Goal: Obtain resource: Download file/media

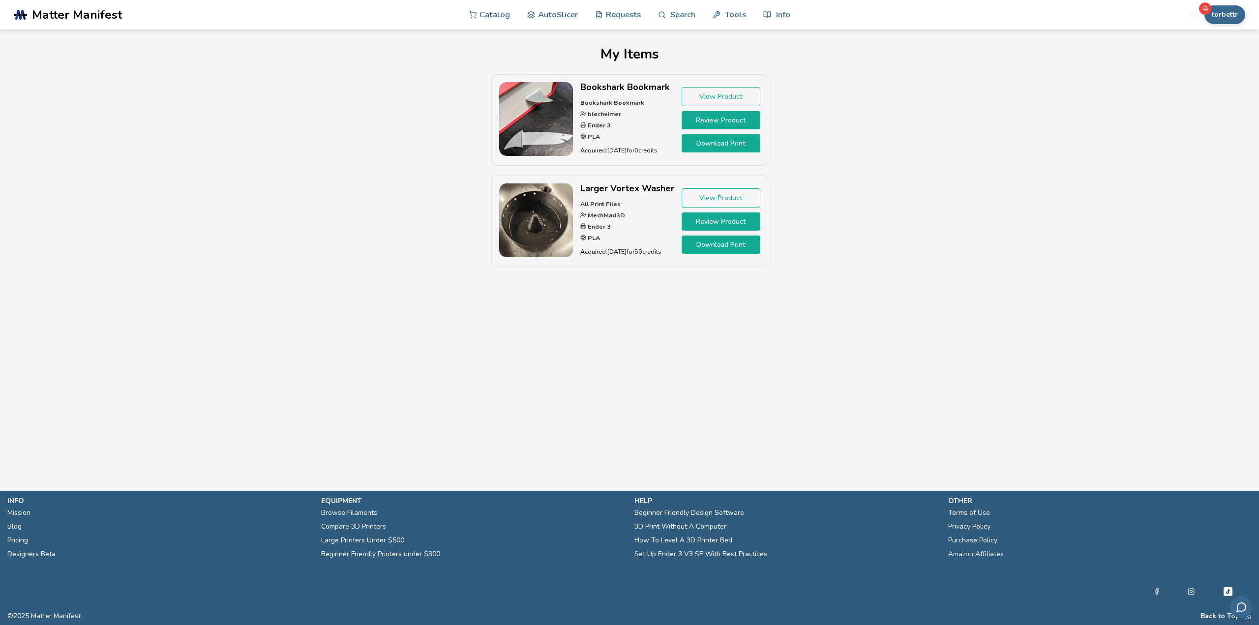
click at [910, 197] on div "Bookshark Bookmark Bookshark Bookmark blecheimer Ender 3 PLA Acquired: [DATE] f…" at bounding box center [629, 175] width 835 height 203
click at [607, 14] on link "Requests" at bounding box center [618, 15] width 46 height 30
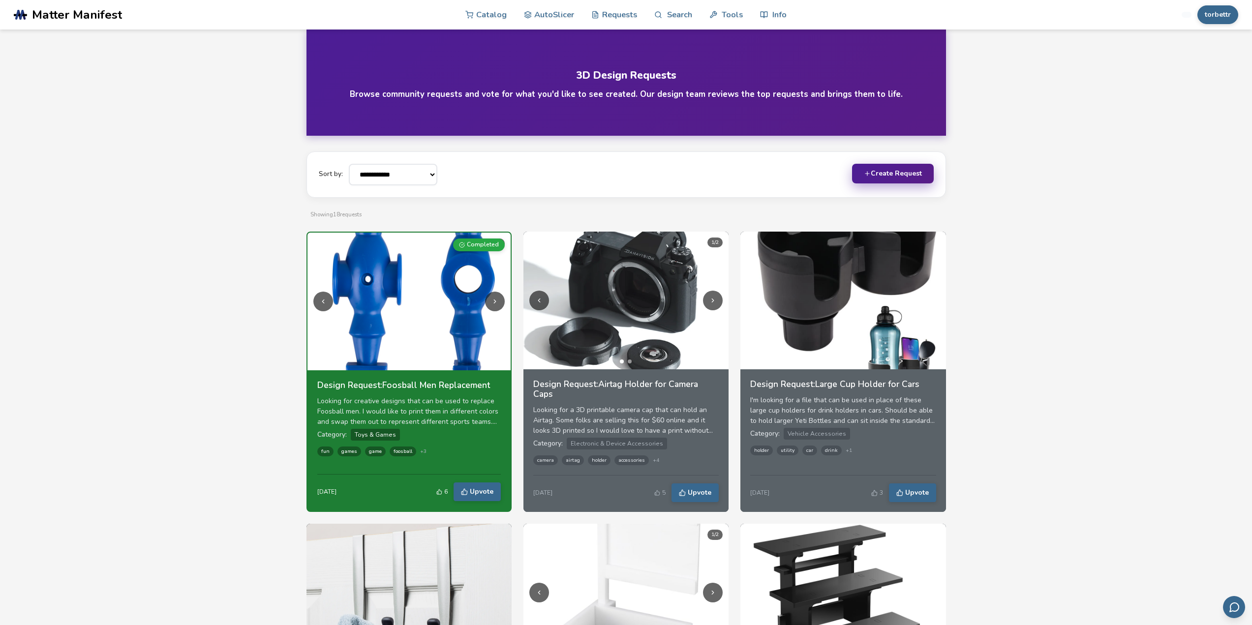
click at [900, 176] on button "Create Request" at bounding box center [893, 174] width 82 height 20
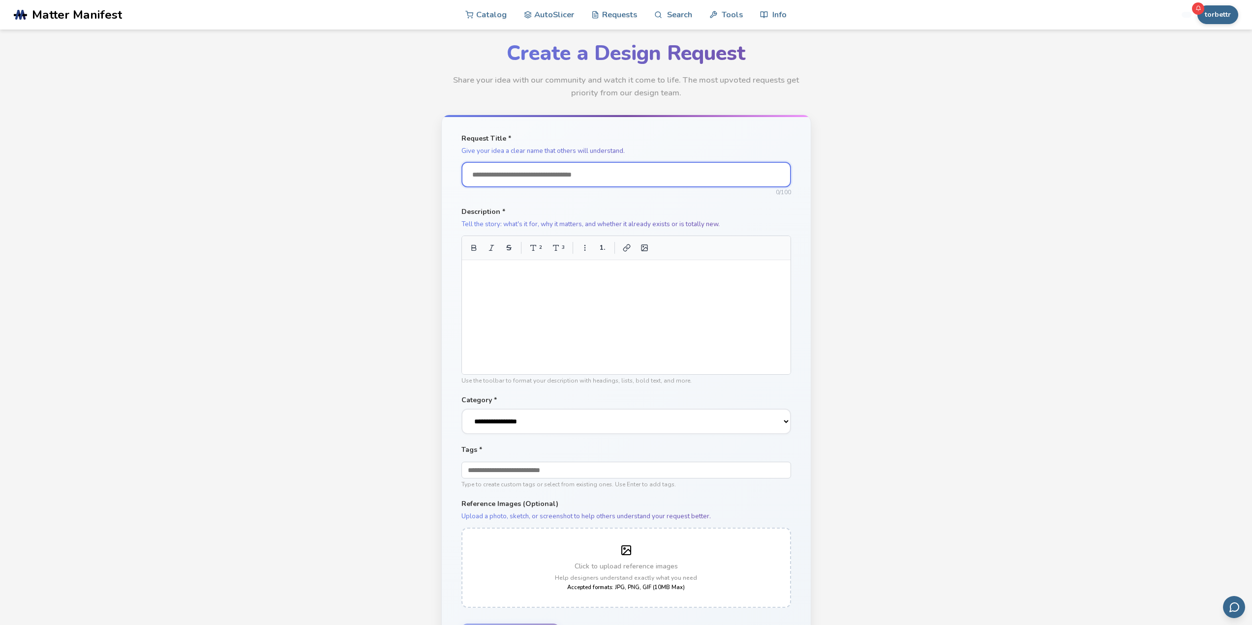
click at [584, 176] on input "Request Title *" at bounding box center [626, 175] width 330 height 26
click at [482, 16] on link "Catalog" at bounding box center [485, 15] width 41 height 30
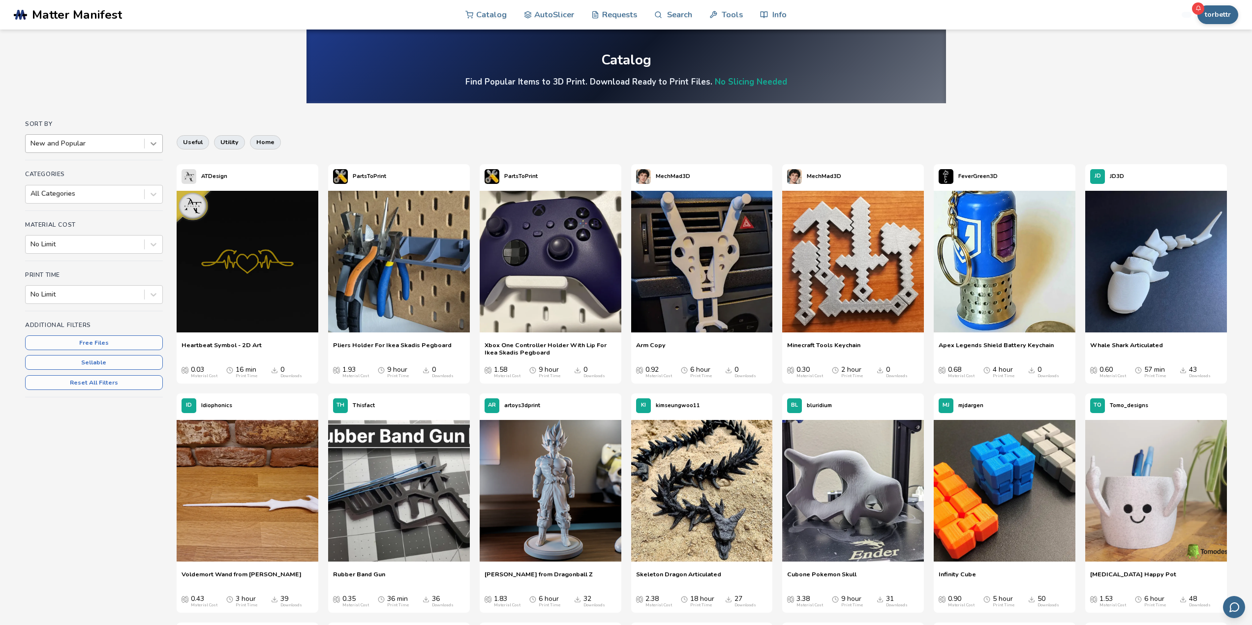
click at [154, 150] on div at bounding box center [154, 144] width 18 height 18
click at [154, 145] on icon at bounding box center [153, 144] width 6 height 3
click at [156, 194] on icon at bounding box center [154, 194] width 10 height 10
click at [157, 247] on icon at bounding box center [154, 245] width 10 height 10
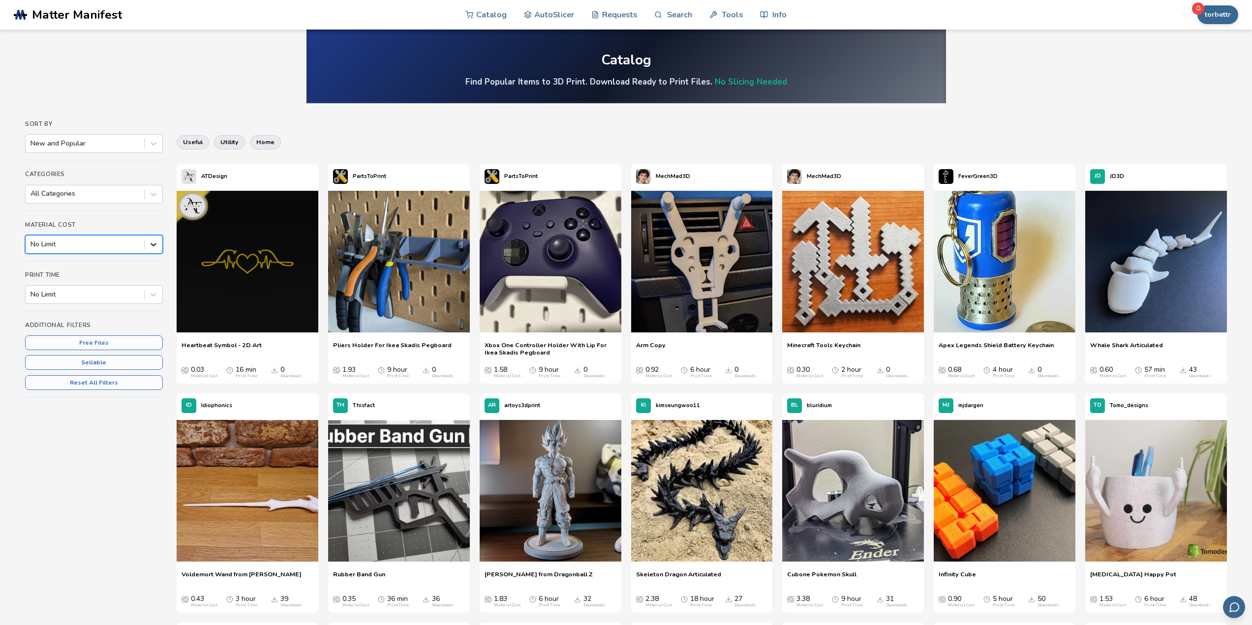
click at [157, 247] on icon at bounding box center [154, 245] width 10 height 10
click at [154, 294] on icon at bounding box center [153, 294] width 6 height 3
click at [93, 345] on button "Free Files" at bounding box center [94, 342] width 138 height 15
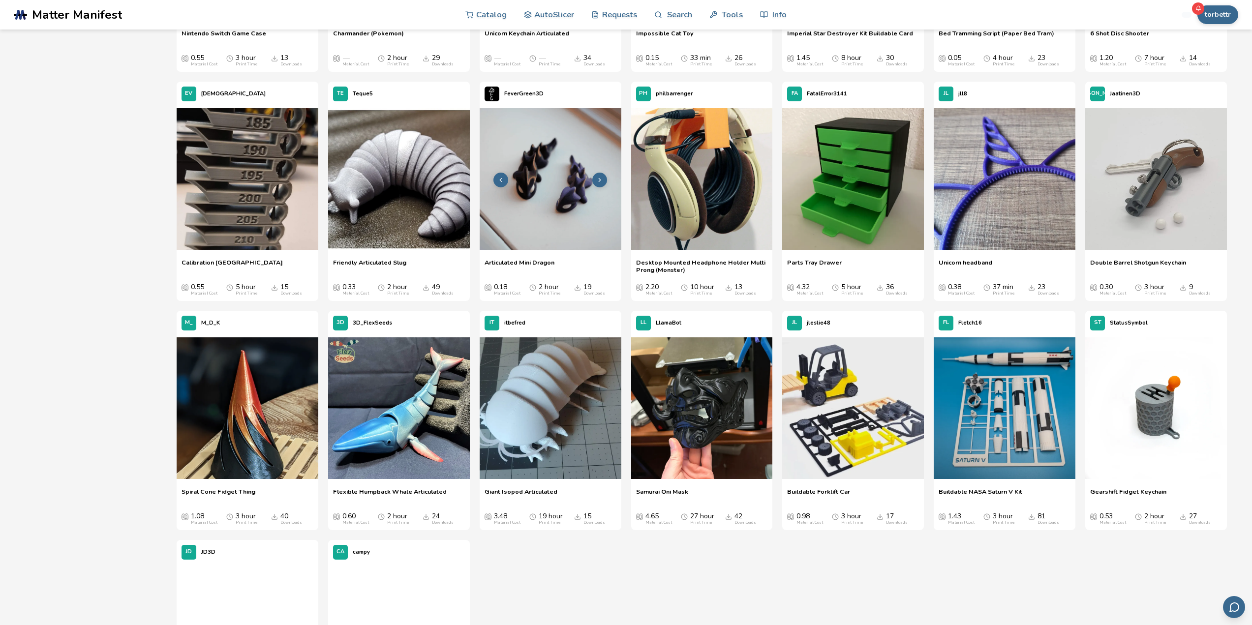
scroll to position [590, 0]
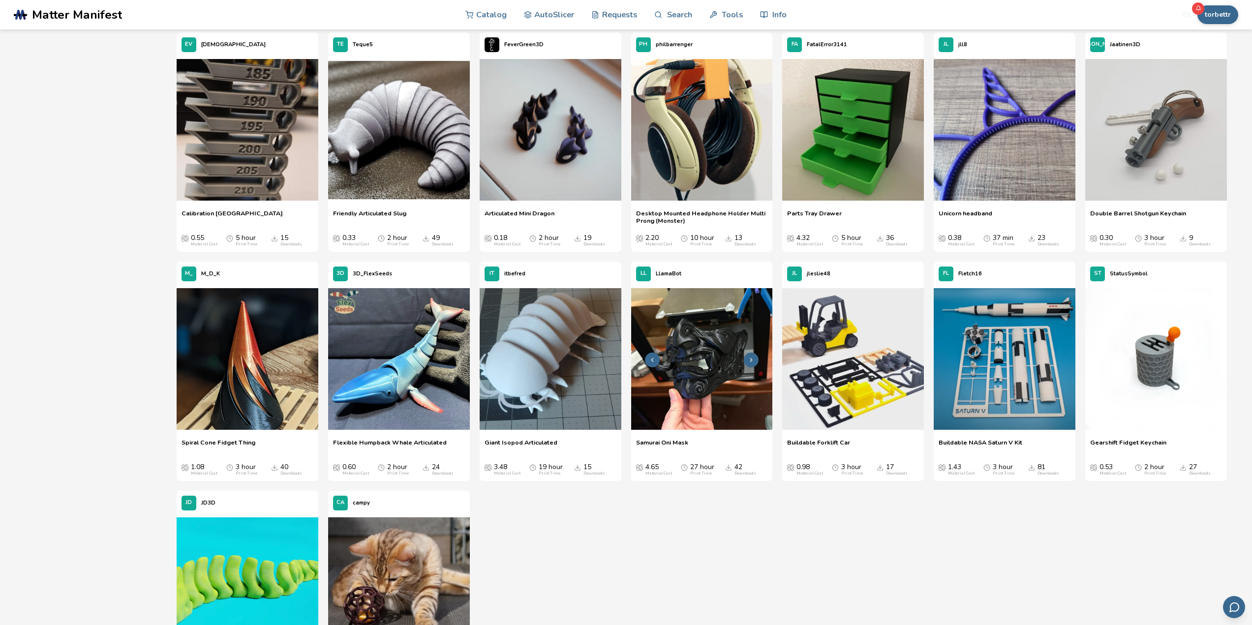
click at [713, 362] on img at bounding box center [702, 359] width 142 height 142
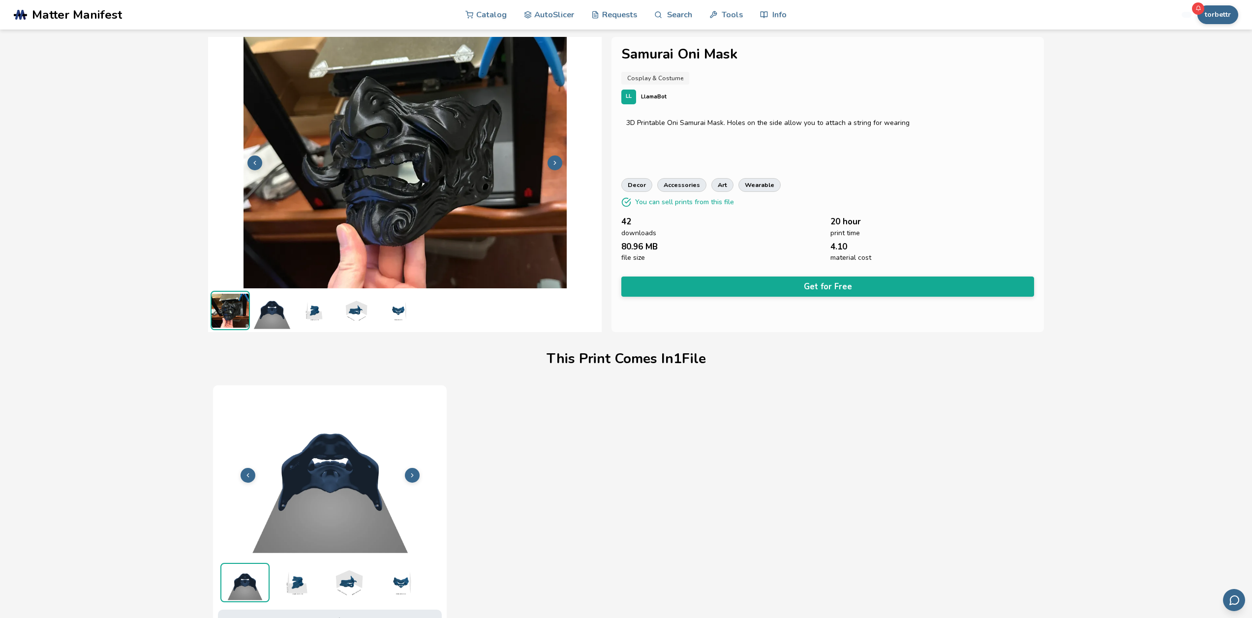
click at [560, 165] on button at bounding box center [554, 162] width 15 height 15
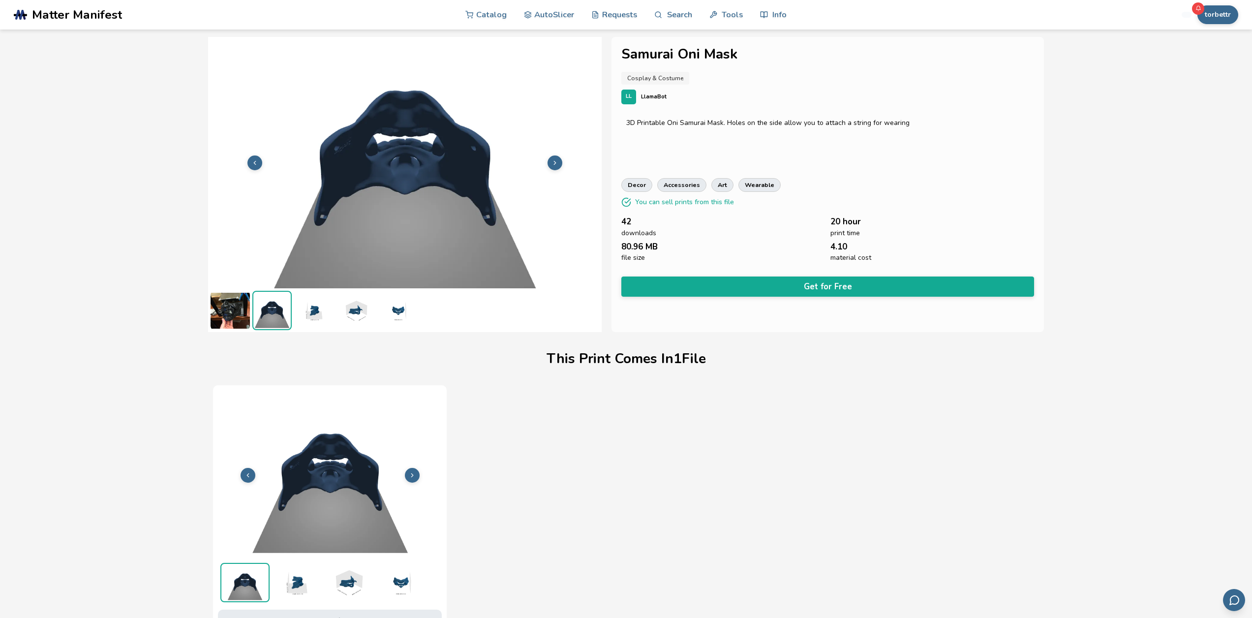
click at [560, 165] on button at bounding box center [554, 162] width 15 height 15
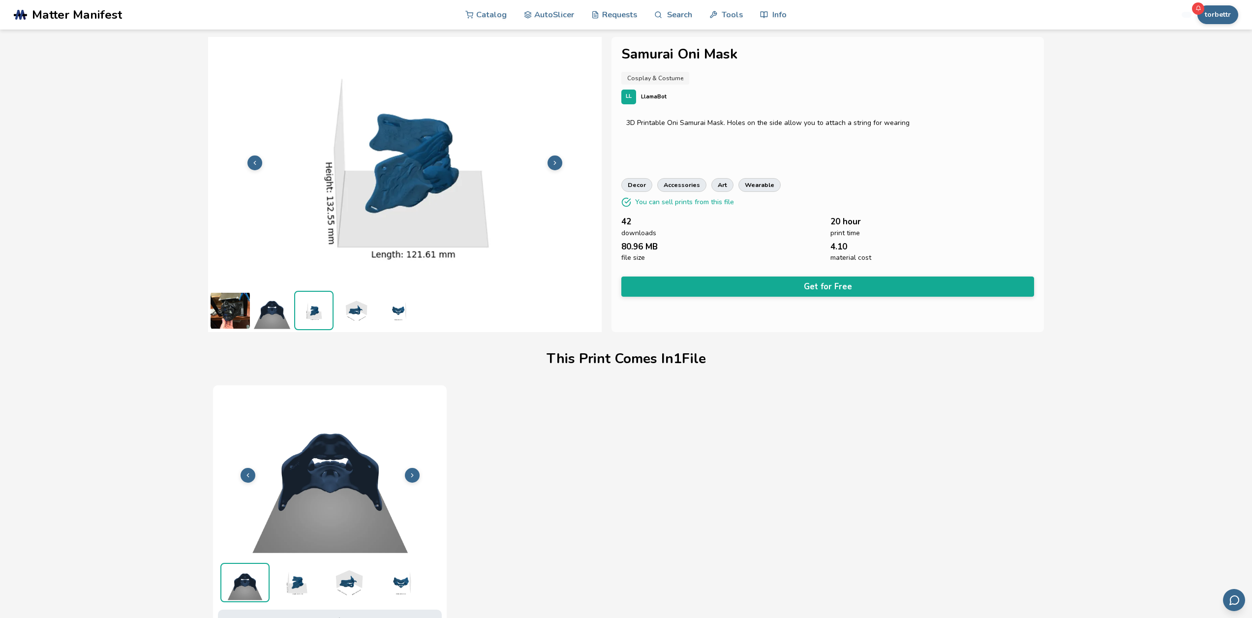
click at [560, 165] on button at bounding box center [554, 162] width 15 height 15
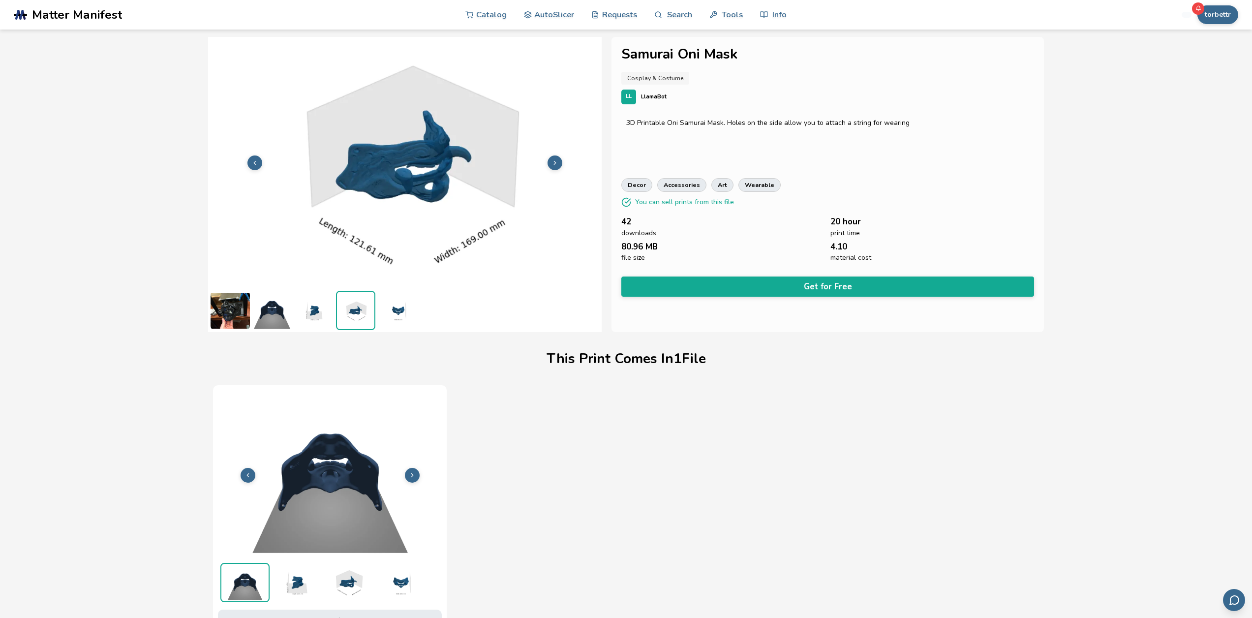
click at [560, 165] on button at bounding box center [554, 162] width 15 height 15
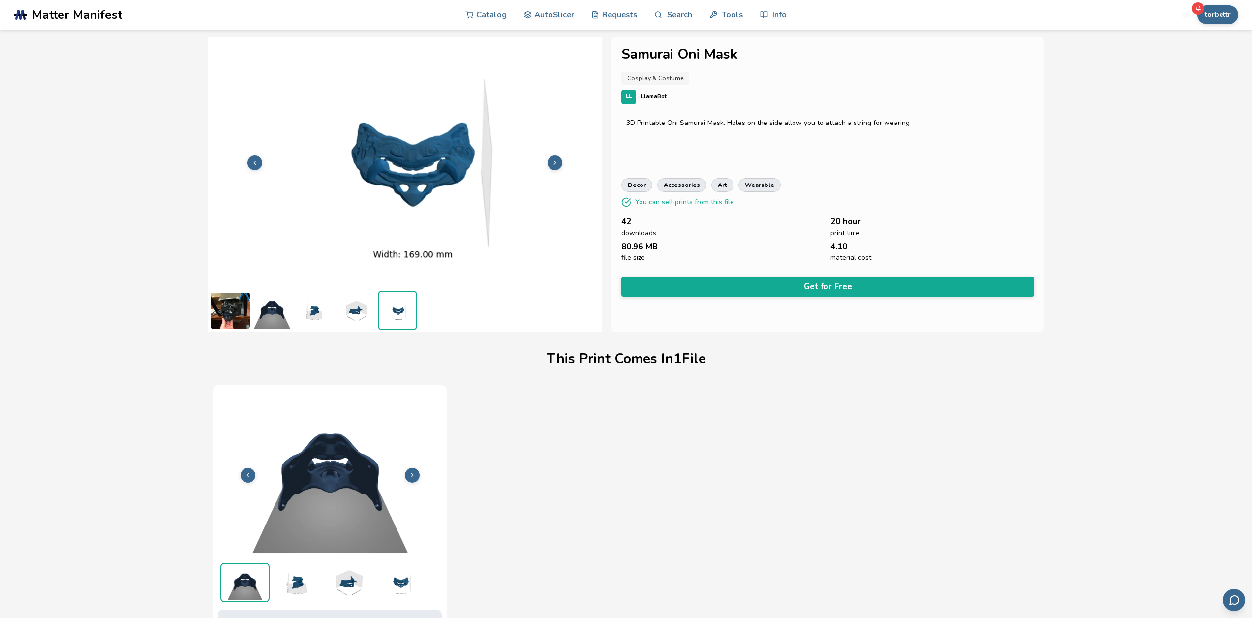
click at [560, 165] on button at bounding box center [554, 162] width 15 height 15
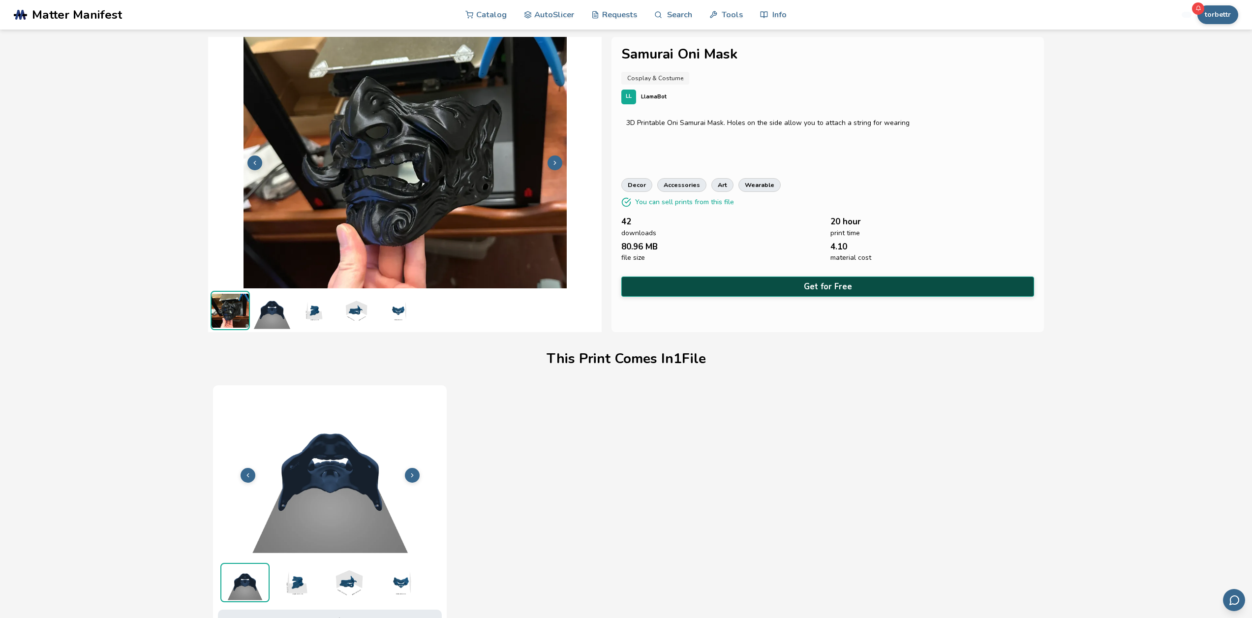
click at [834, 281] on button "Get for Free" at bounding box center [827, 286] width 412 height 20
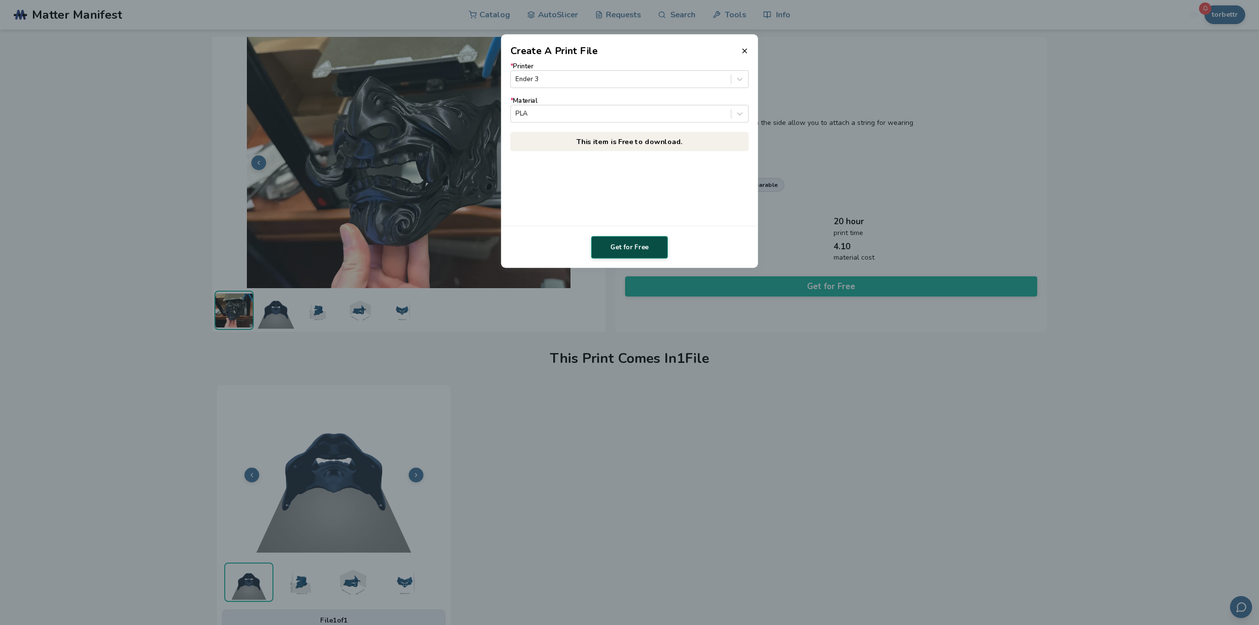
click at [638, 257] on button "Get for Free" at bounding box center [629, 247] width 77 height 23
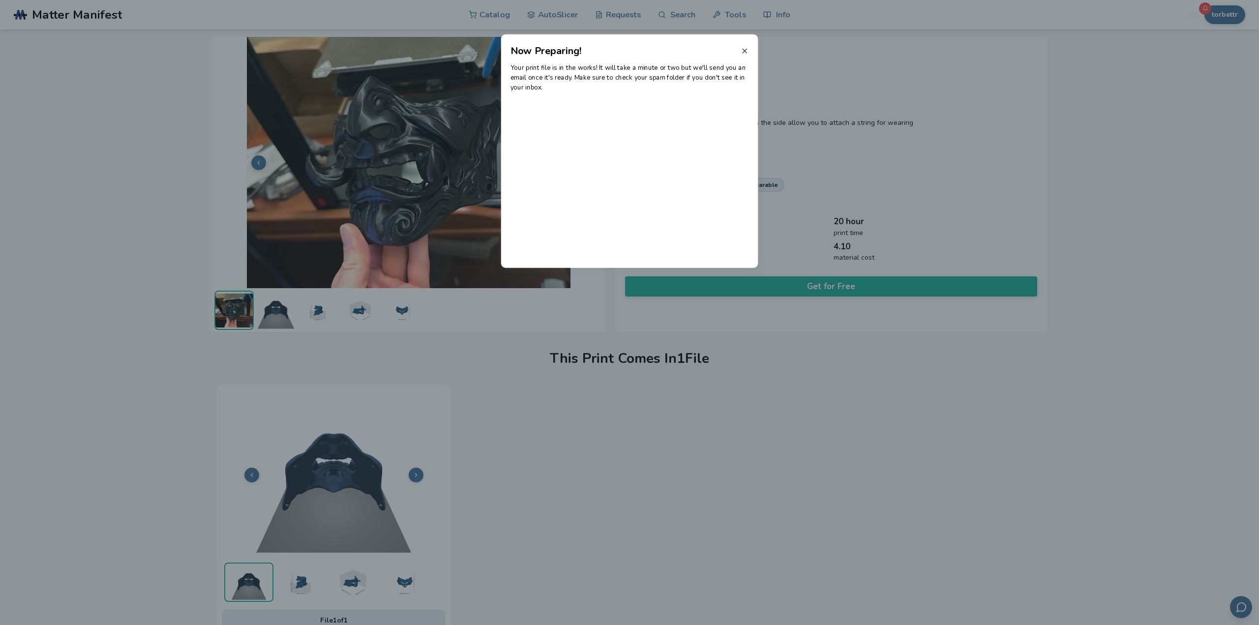
click at [745, 50] on icon at bounding box center [745, 51] width 8 height 8
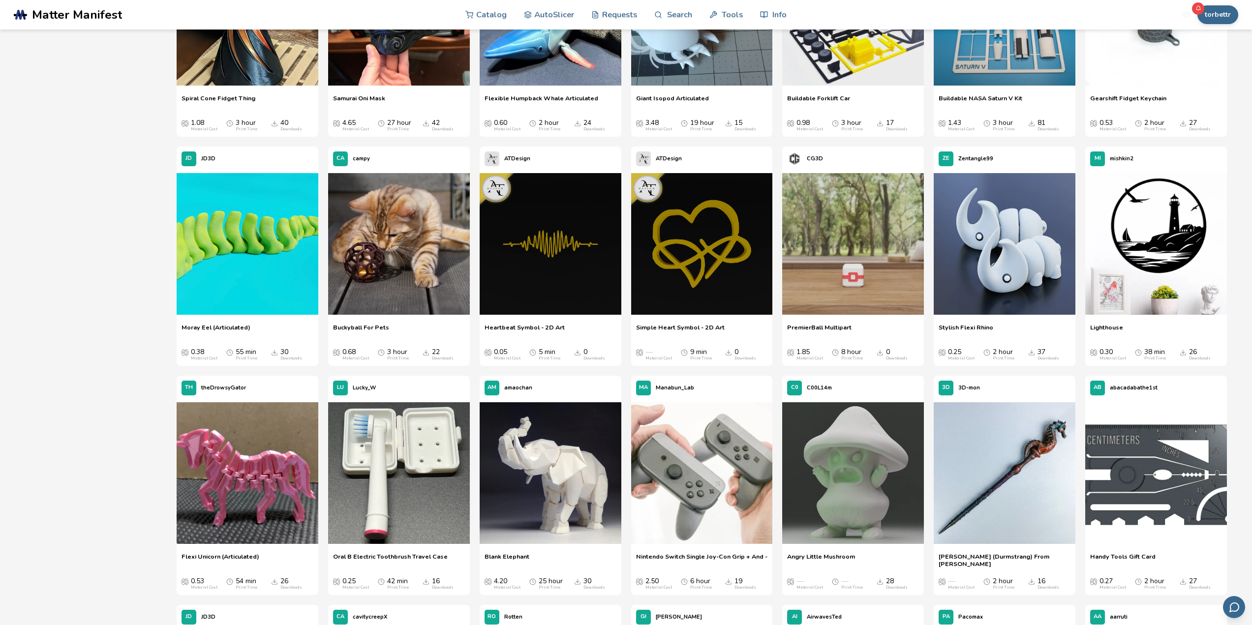
scroll to position [984, 0]
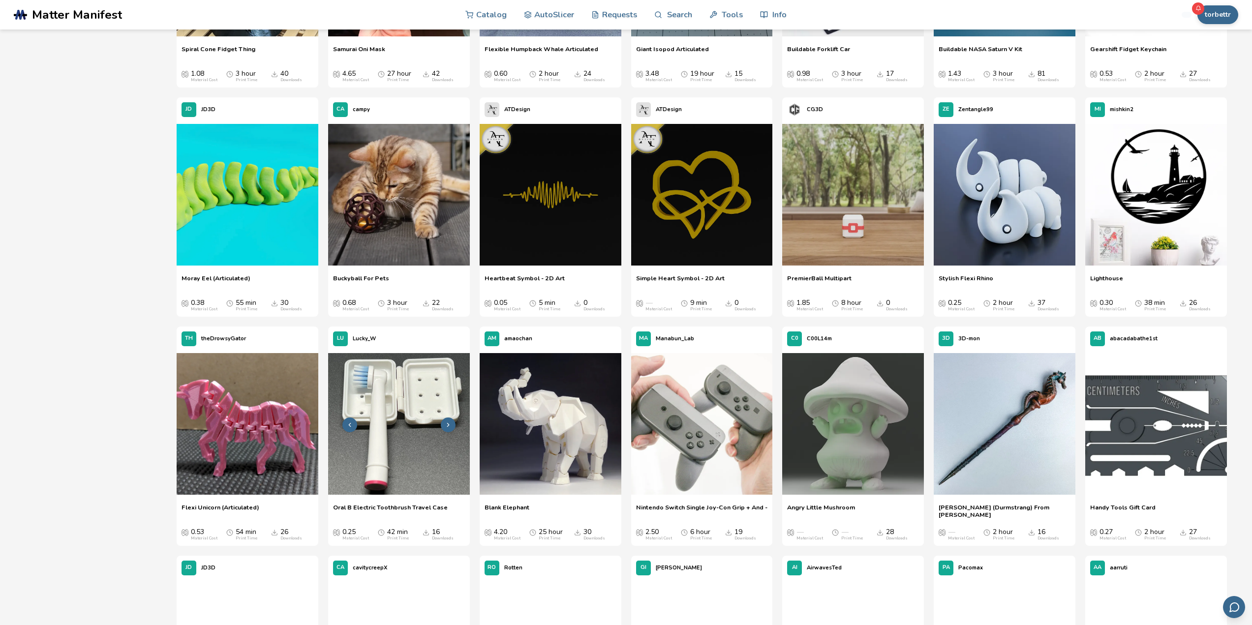
click at [401, 403] on img at bounding box center [399, 424] width 142 height 142
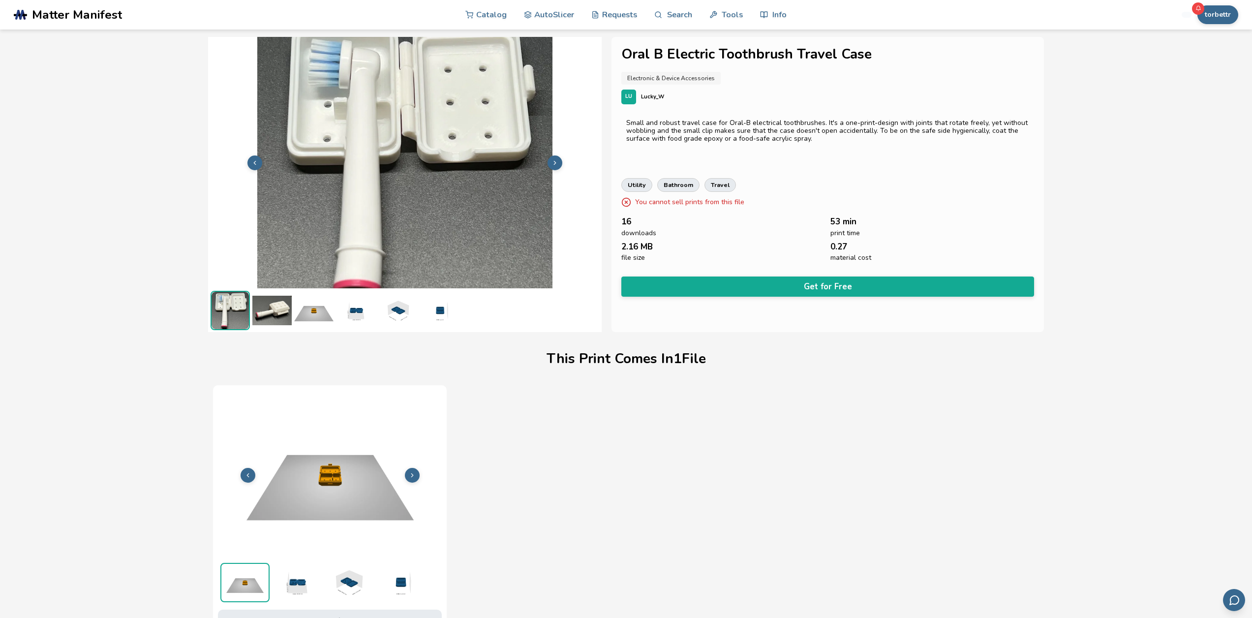
click at [555, 160] on icon at bounding box center [554, 162] width 7 height 7
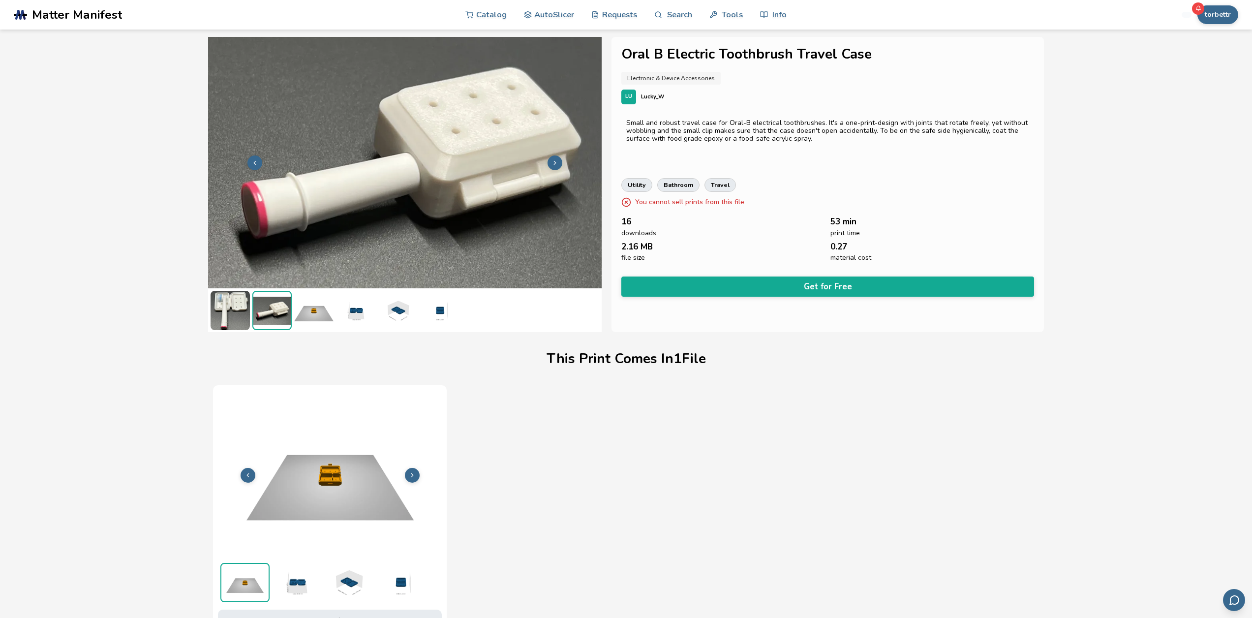
click at [556, 161] on icon at bounding box center [554, 162] width 7 height 7
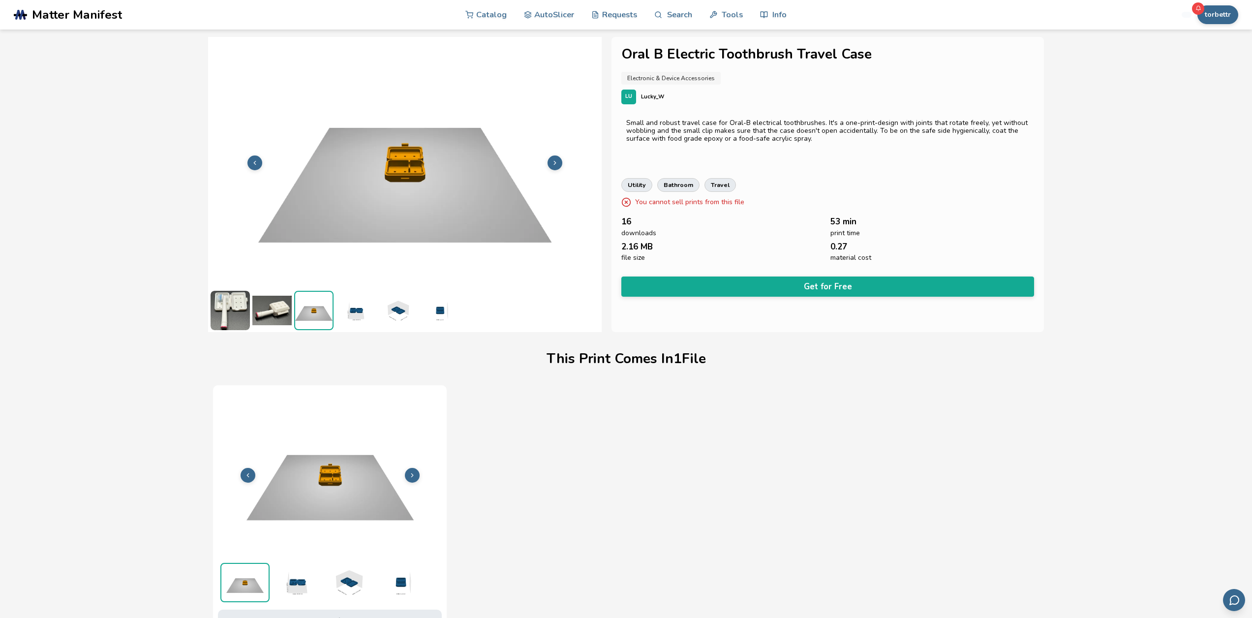
click at [556, 161] on icon at bounding box center [554, 162] width 7 height 7
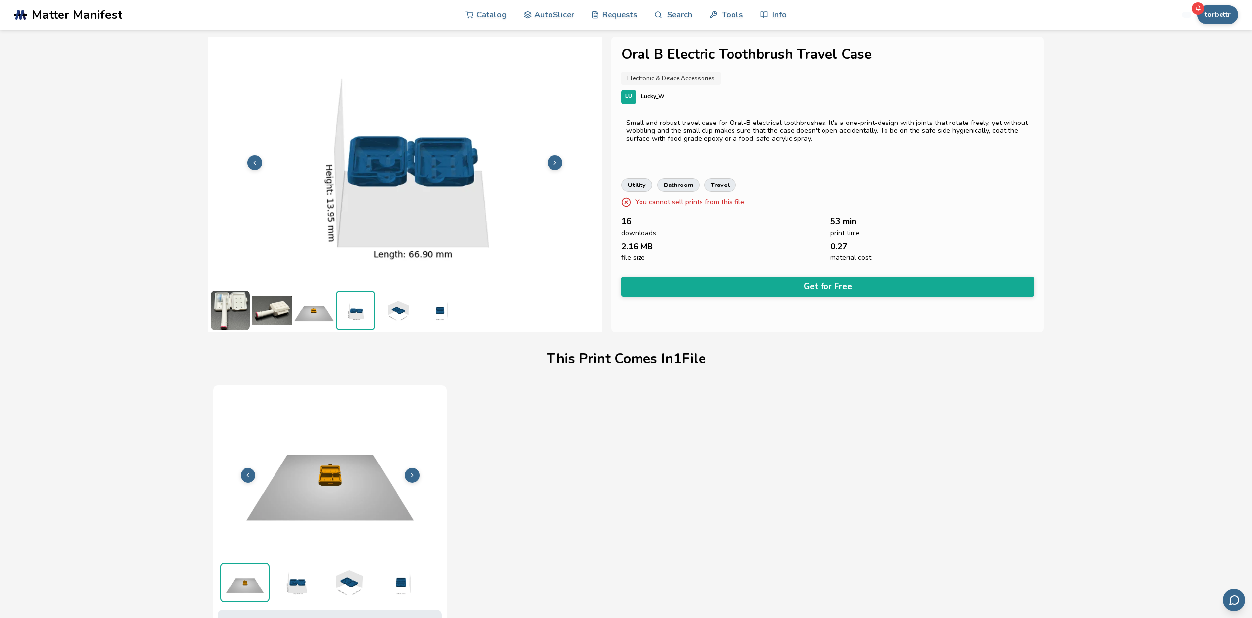
click at [556, 161] on icon at bounding box center [554, 162] width 7 height 7
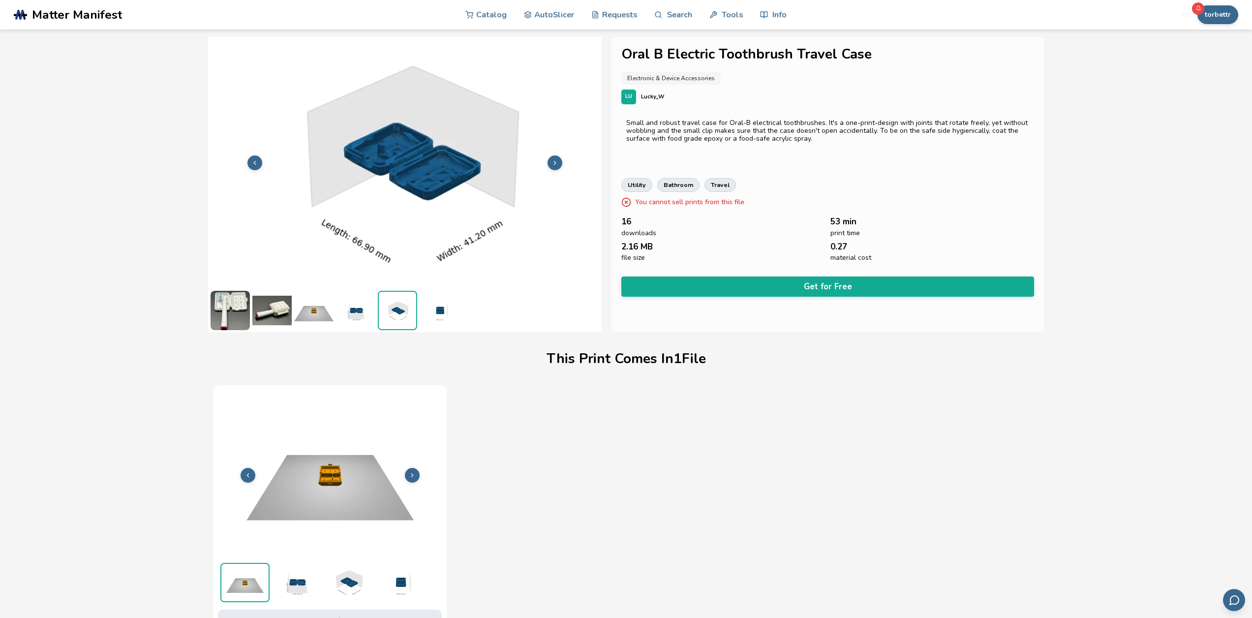
click at [556, 161] on icon at bounding box center [554, 162] width 7 height 7
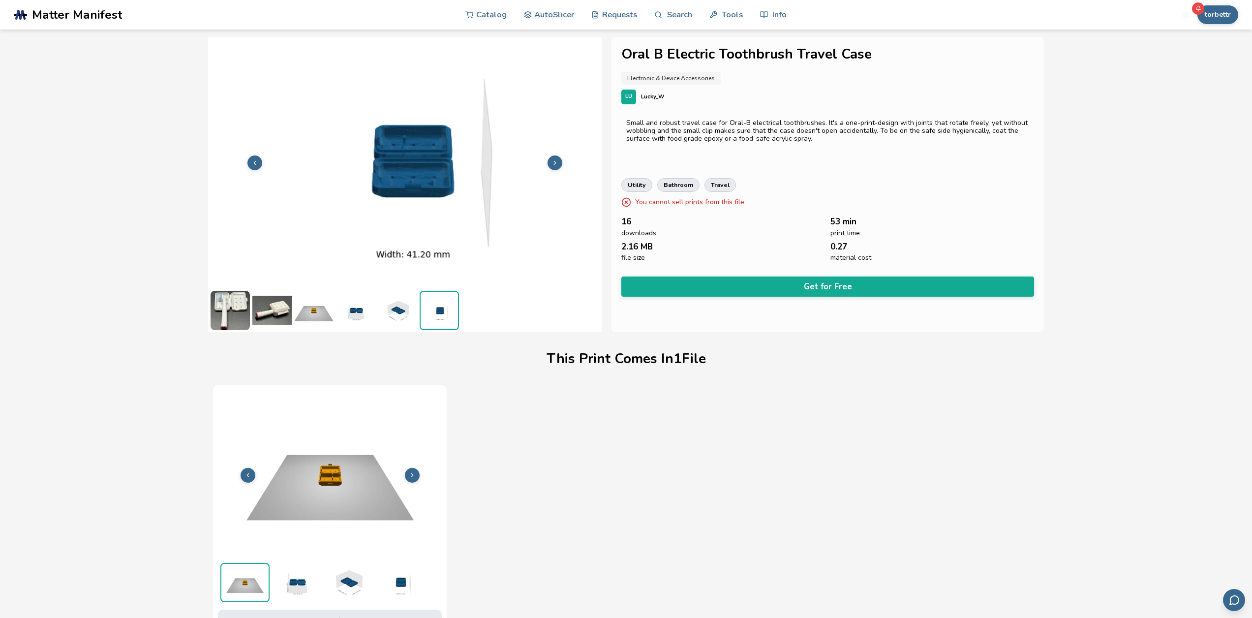
click at [556, 161] on icon at bounding box center [554, 162] width 7 height 7
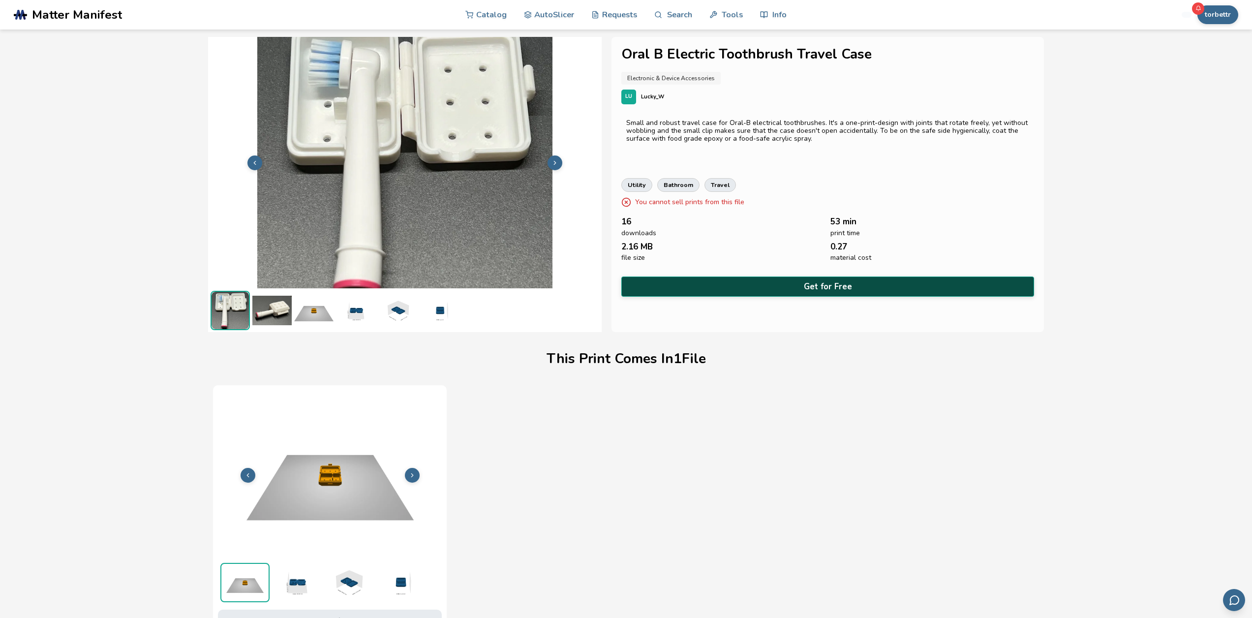
click at [838, 287] on button "Get for Free" at bounding box center [827, 286] width 412 height 20
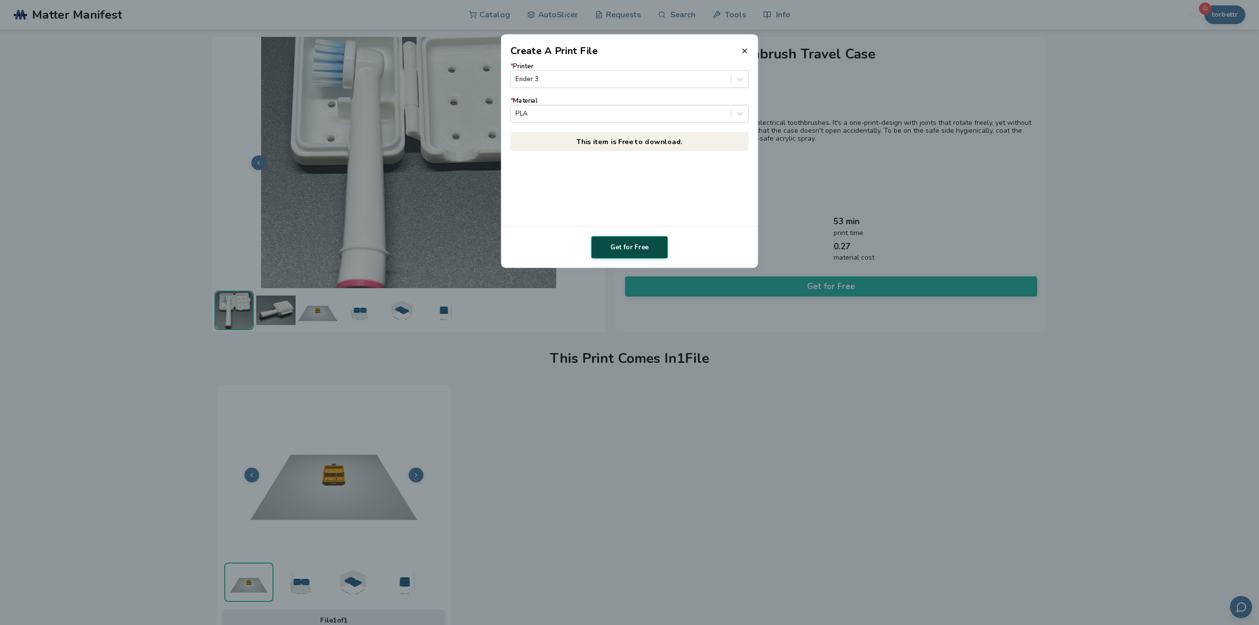
click at [636, 239] on button "Get for Free" at bounding box center [629, 247] width 77 height 23
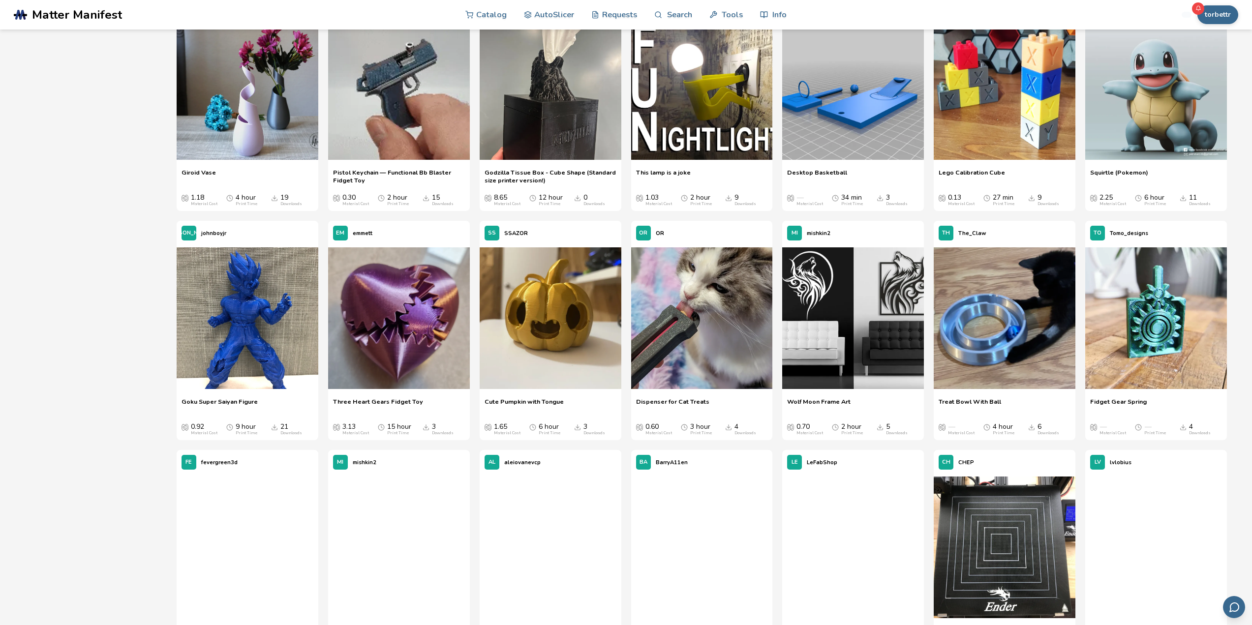
scroll to position [6049, 0]
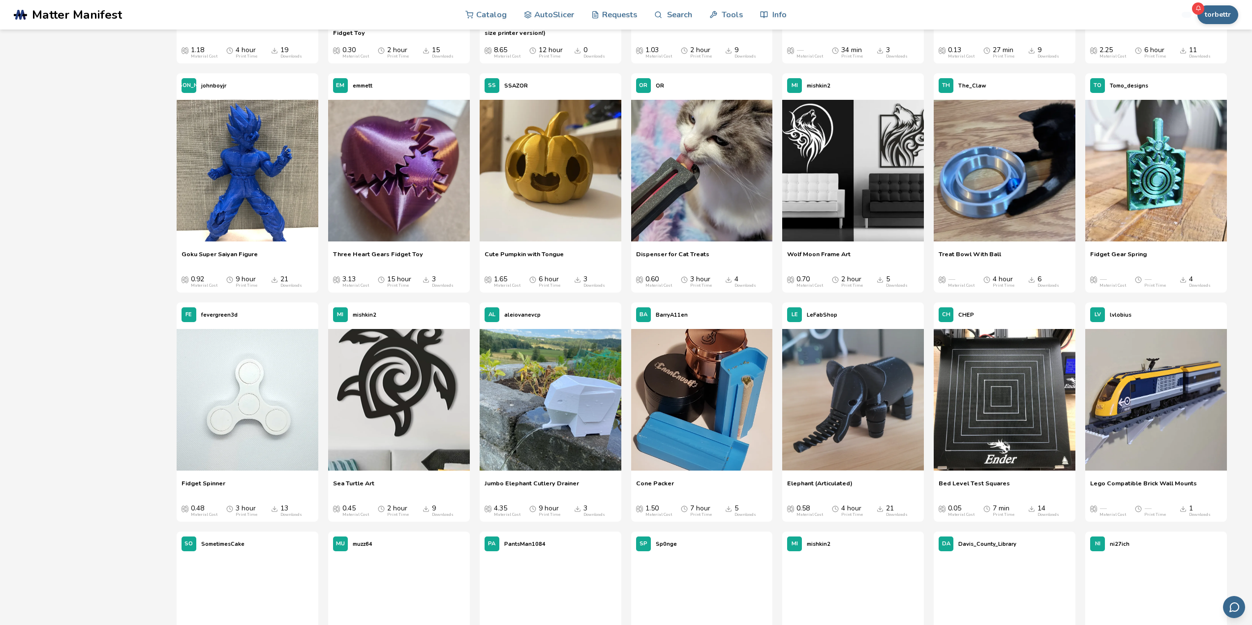
drag, startPoint x: 139, startPoint y: 387, endPoint x: 65, endPoint y: 328, distance: 94.5
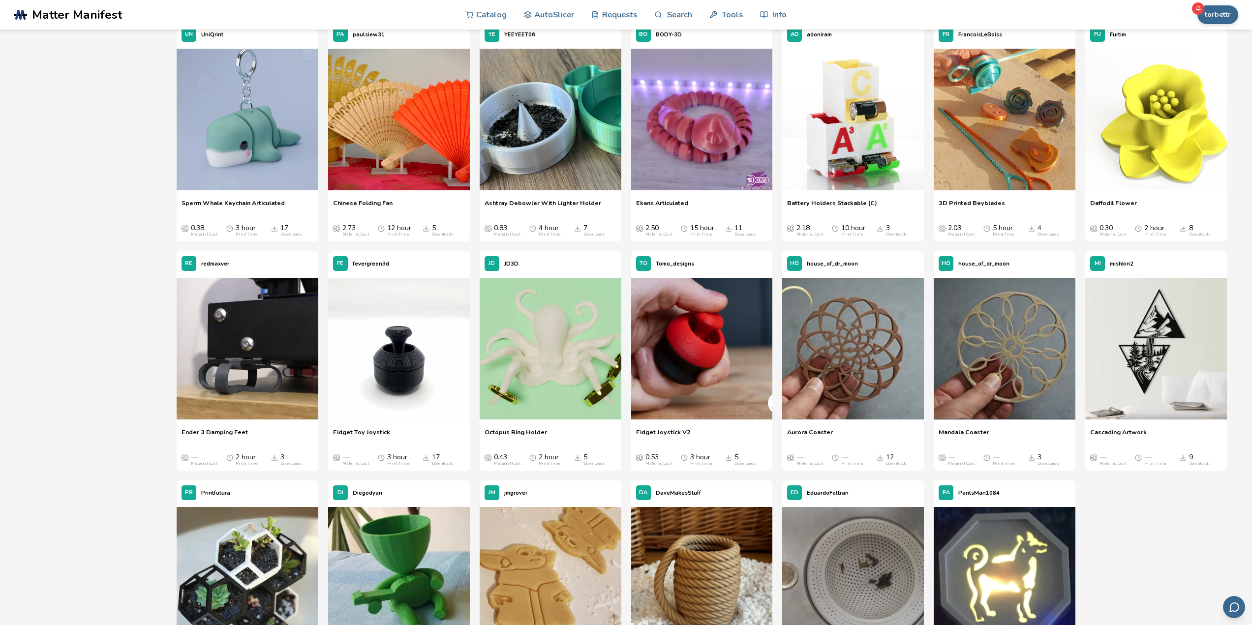
scroll to position [7672, 0]
